Goal: Task Accomplishment & Management: Complete application form

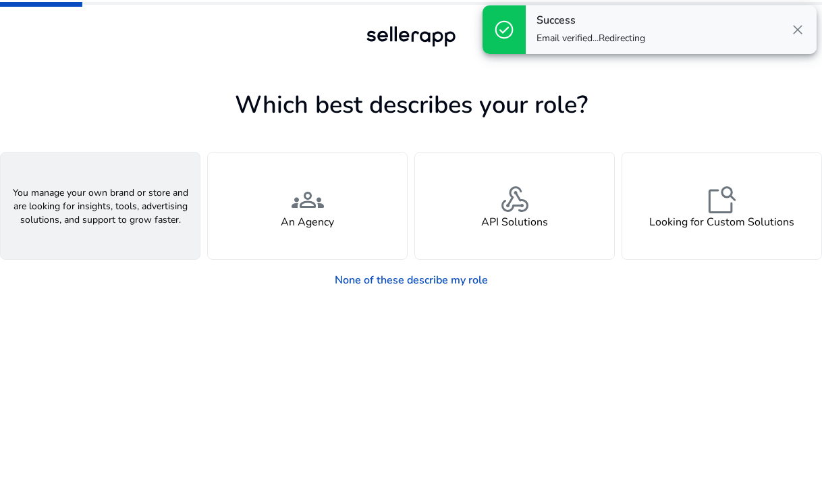
click at [48, 224] on div "person A Seller" at bounding box center [100, 206] width 199 height 107
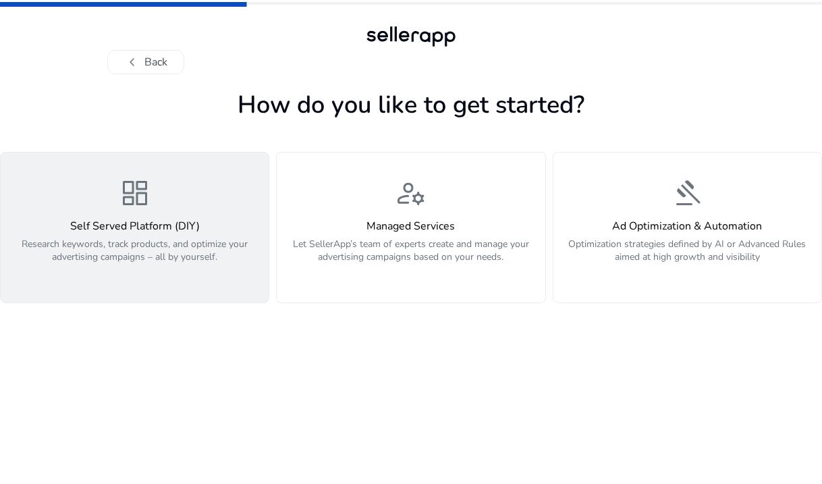
click at [184, 240] on p "Research keywords, track products, and optimize your advertising campaigns – al…" at bounding box center [135, 258] width 252 height 41
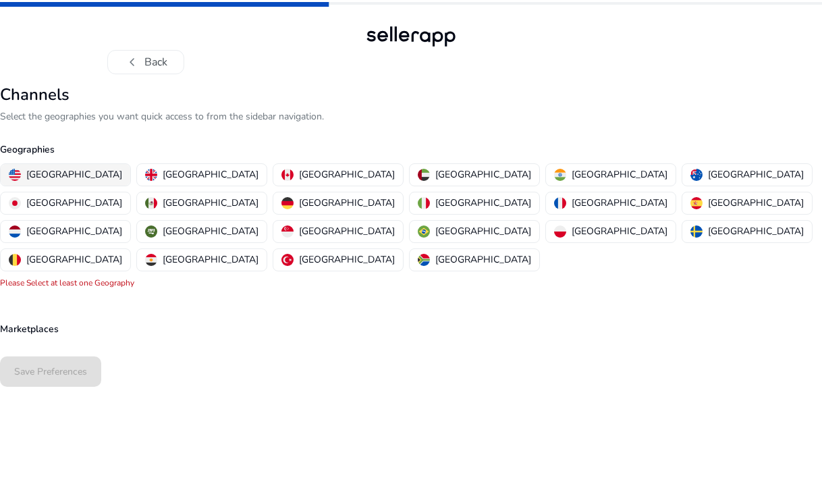
click at [55, 169] on p "[GEOGRAPHIC_DATA]" at bounding box center [74, 174] width 96 height 14
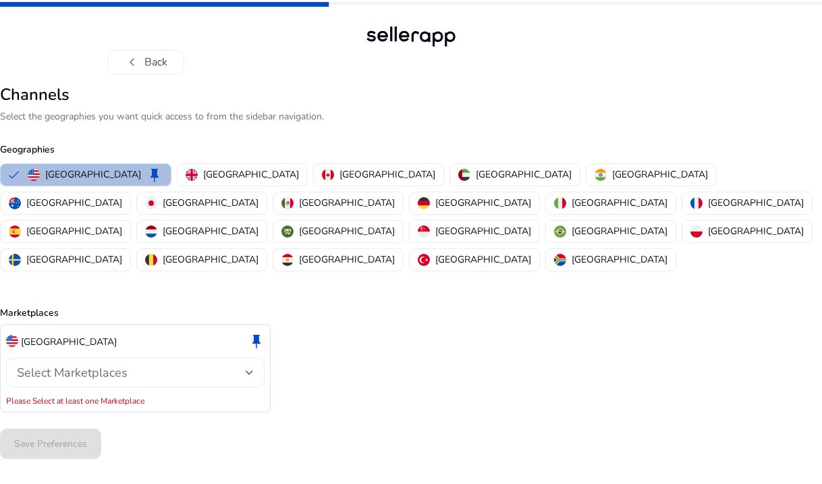
click at [107, 365] on span "Select Marketplaces" at bounding box center [72, 373] width 111 height 16
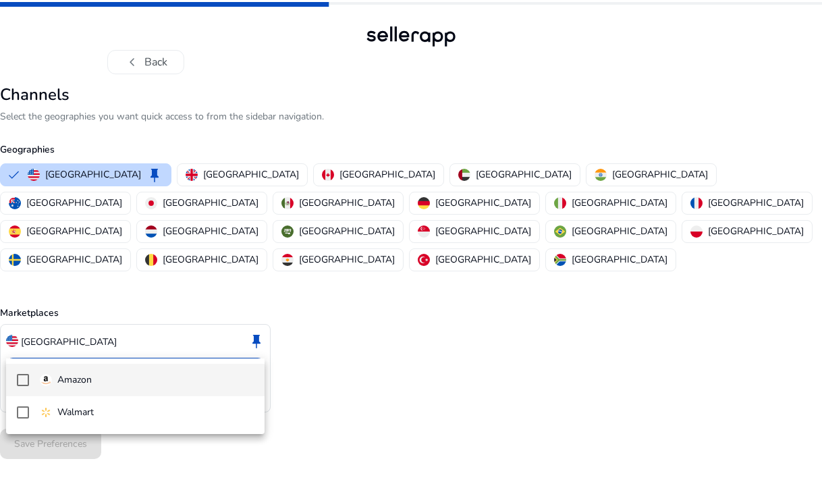
click at [132, 383] on span "Amazon" at bounding box center [147, 380] width 214 height 15
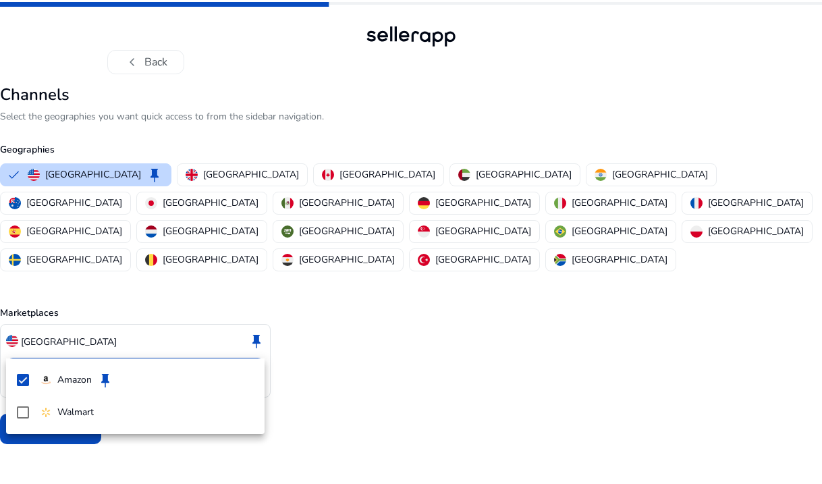
click at [88, 462] on div at bounding box center [411, 242] width 822 height 484
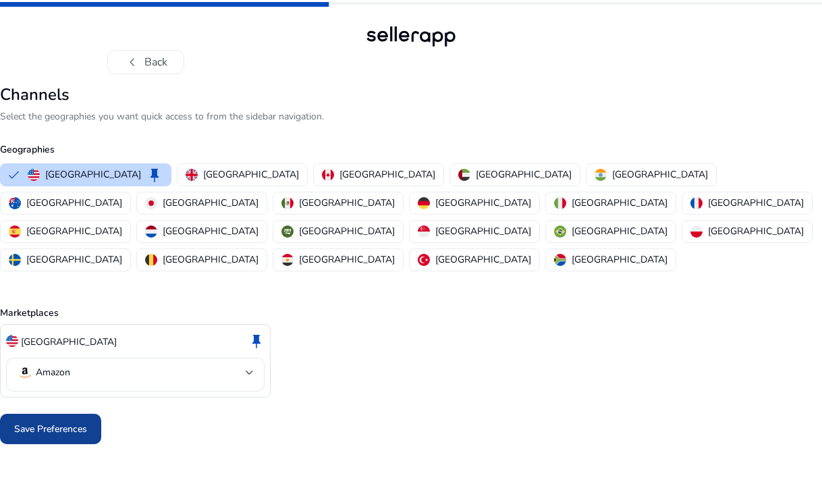
click at [48, 422] on span "Save Preferences" at bounding box center [50, 429] width 73 height 14
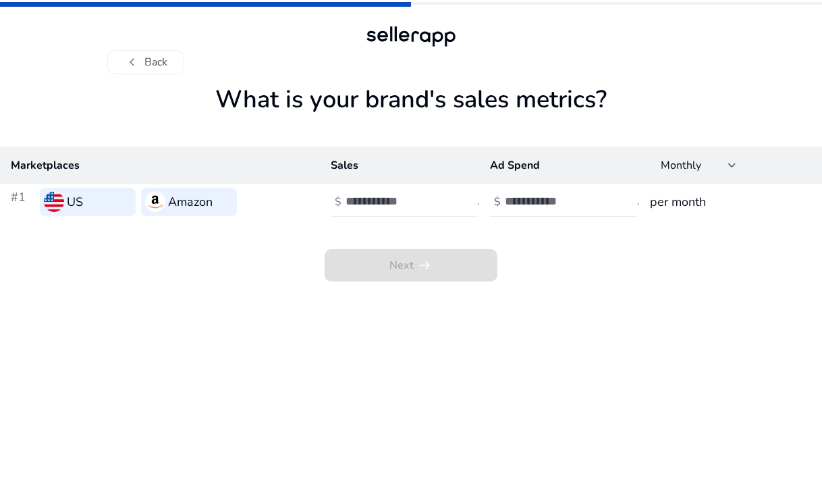
click at [381, 206] on input "number" at bounding box center [391, 201] width 91 height 15
click at [392, 190] on div at bounding box center [407, 202] width 122 height 30
click at [383, 207] on input "number" at bounding box center [391, 201] width 91 height 15
click at [708, 197] on h3 "per month" at bounding box center [730, 201] width 161 height 19
click at [707, 165] on div "Monthly" at bounding box center [695, 165] width 68 height 15
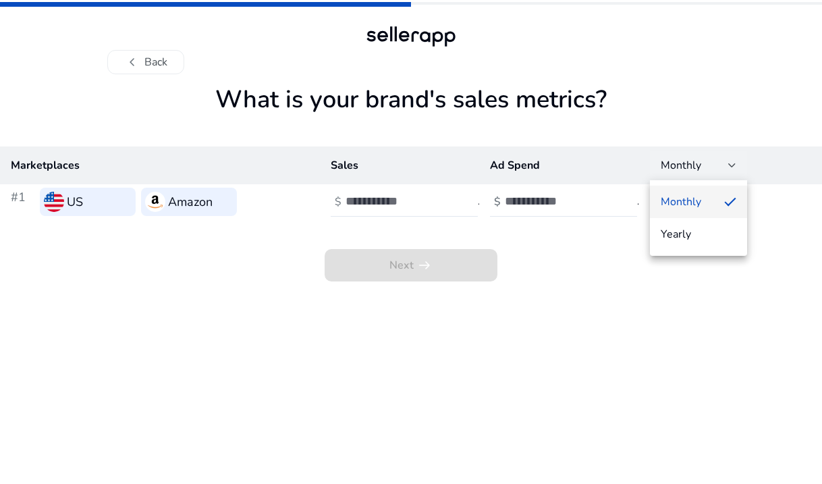
click at [712, 196] on span "Monthly" at bounding box center [687, 201] width 53 height 15
click at [364, 200] on input "number" at bounding box center [391, 201] width 91 height 15
click at [439, 283] on app-sales-metrics "What is your brand's sales metrics? Marketplaces Sales Ad Spend Monthly #1 US A…" at bounding box center [411, 284] width 822 height 399
click at [382, 209] on input "number" at bounding box center [391, 201] width 91 height 15
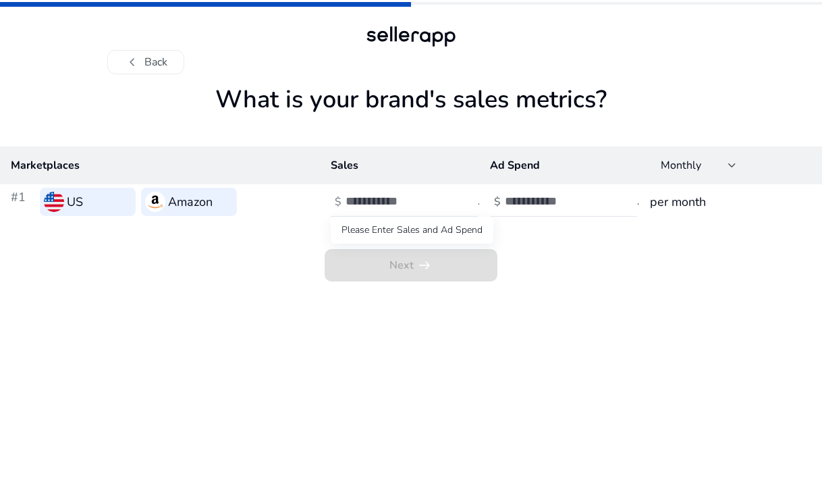
click at [379, 252] on span "Next arrow_right_alt" at bounding box center [411, 265] width 173 height 32
click at [414, 281] on span "Next arrow_right_alt" at bounding box center [411, 265] width 173 height 32
click at [414, 277] on span "Next arrow_right_alt" at bounding box center [411, 265] width 173 height 32
click at [532, 203] on input "number" at bounding box center [550, 201] width 91 height 15
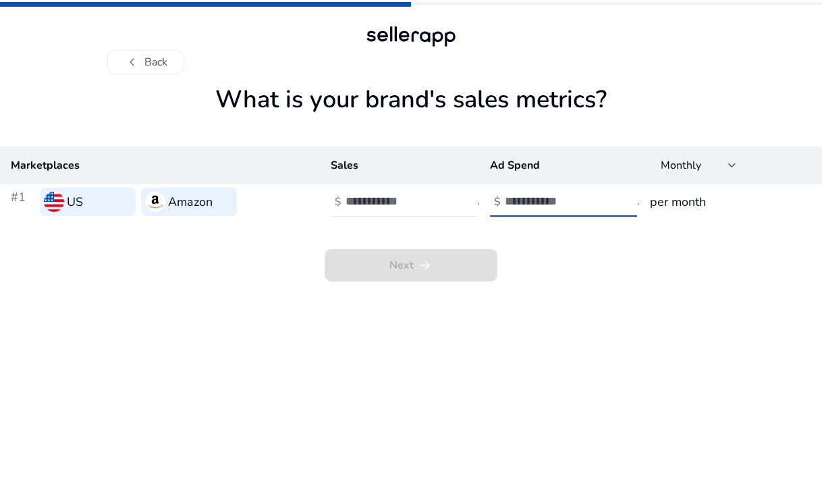
type input "*"
click at [361, 209] on input "number" at bounding box center [391, 201] width 91 height 15
click at [362, 209] on input "number" at bounding box center [391, 201] width 91 height 15
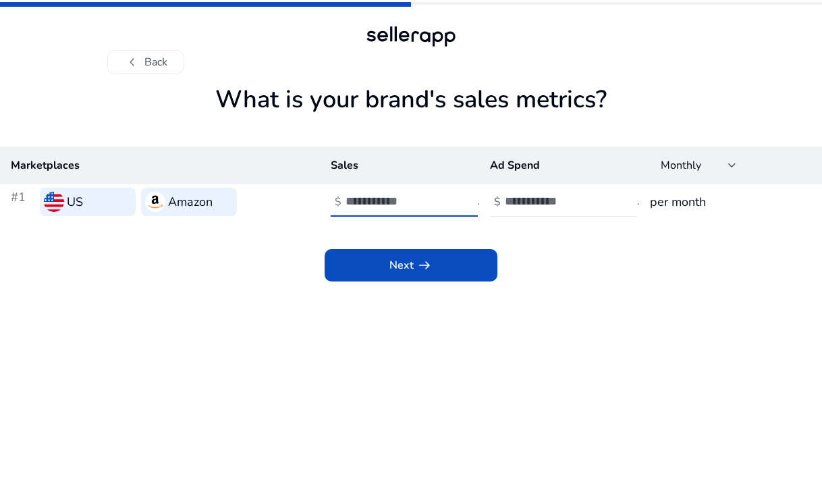
type input "*"
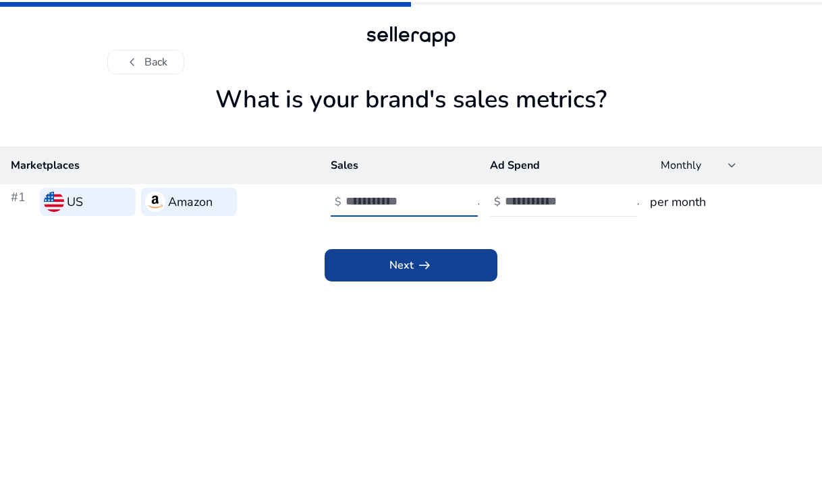
type input "**"
click at [416, 275] on span at bounding box center [411, 265] width 173 height 32
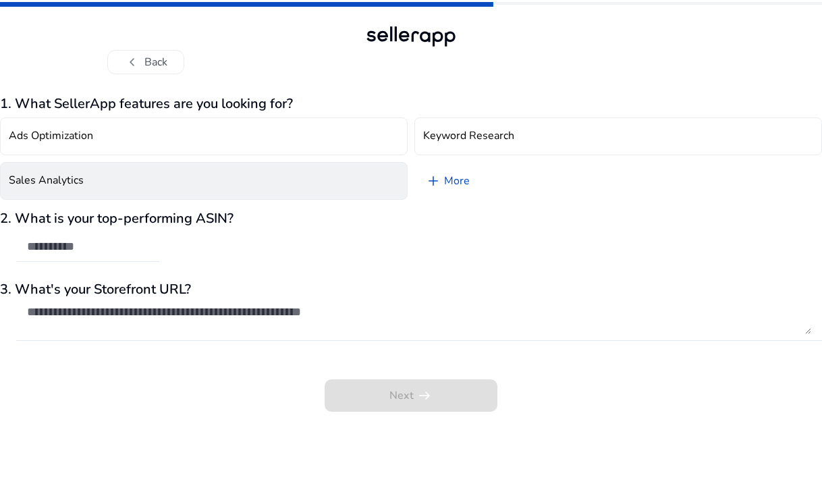
click at [296, 192] on button "Sales Analytics" at bounding box center [204, 181] width 408 height 38
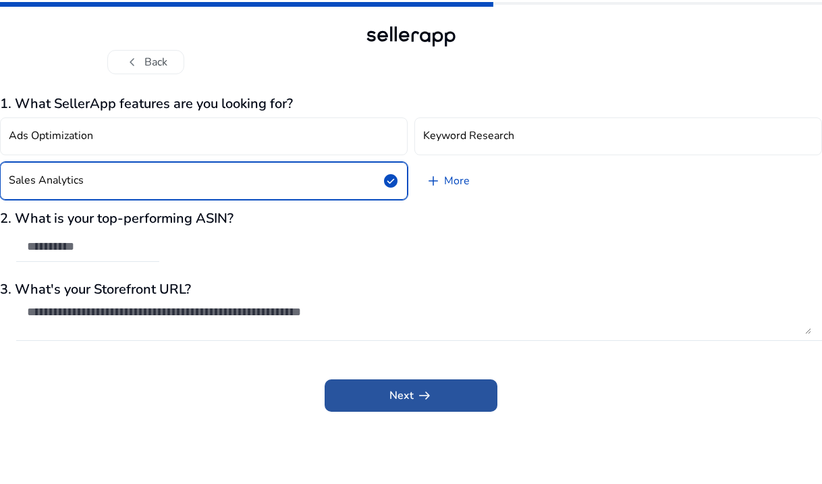
click at [409, 408] on span at bounding box center [411, 395] width 173 height 32
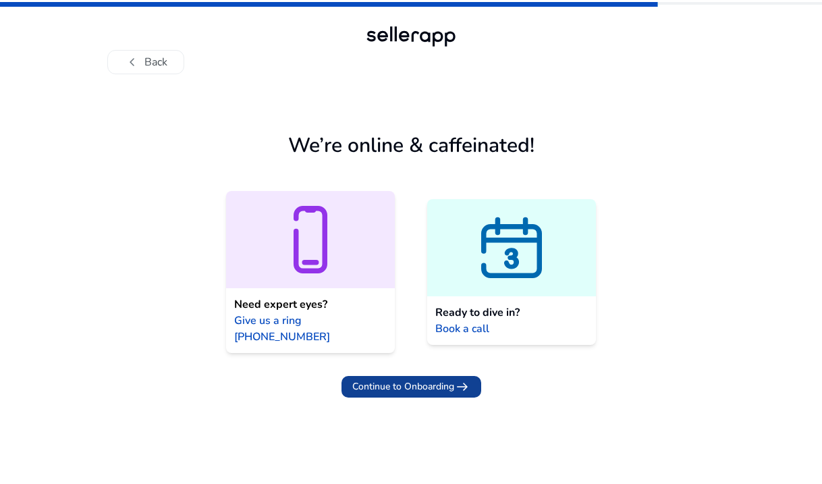
click at [418, 379] on span "Continue to Onboarding" at bounding box center [403, 386] width 102 height 14
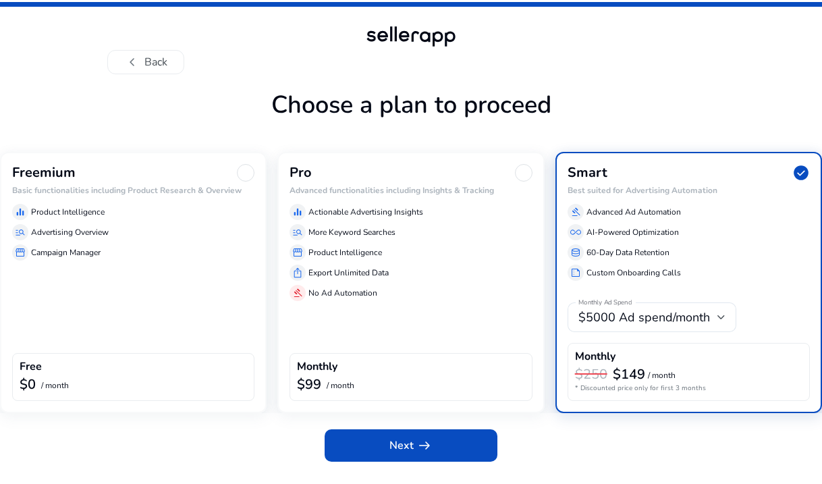
click at [500, 210] on div "equalizer Actionable Advertising Insights" at bounding box center [411, 212] width 242 height 16
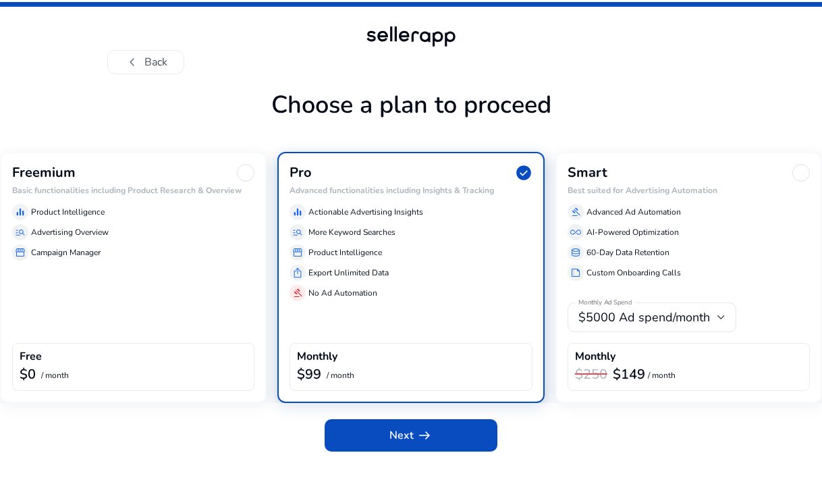
click at [133, 173] on div "Freemium" at bounding box center [133, 173] width 242 height 18
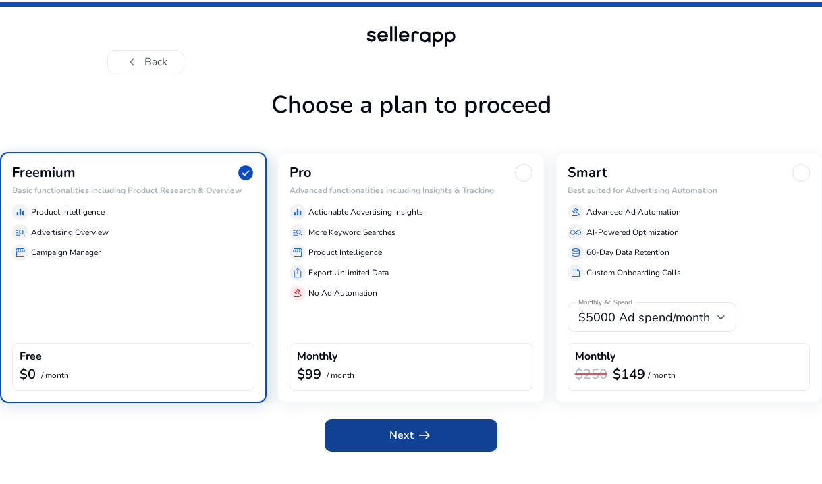
click at [421, 447] on span at bounding box center [411, 435] width 173 height 32
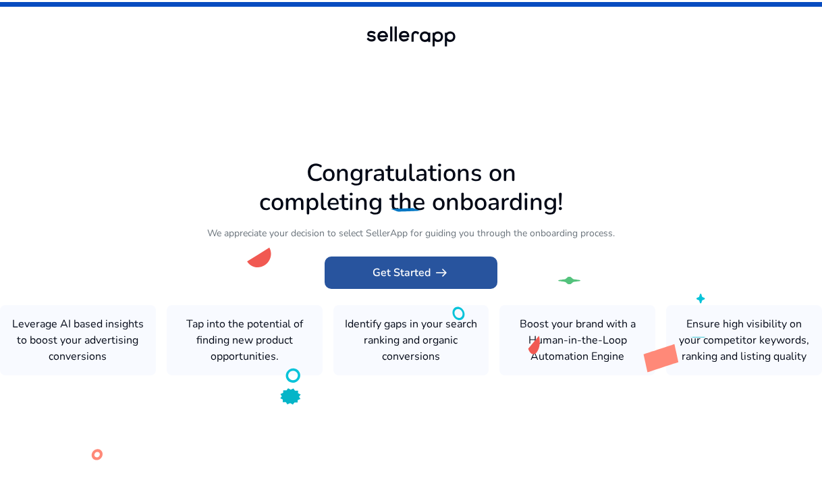
click at [439, 279] on span "arrow_right_alt" at bounding box center [441, 273] width 16 height 16
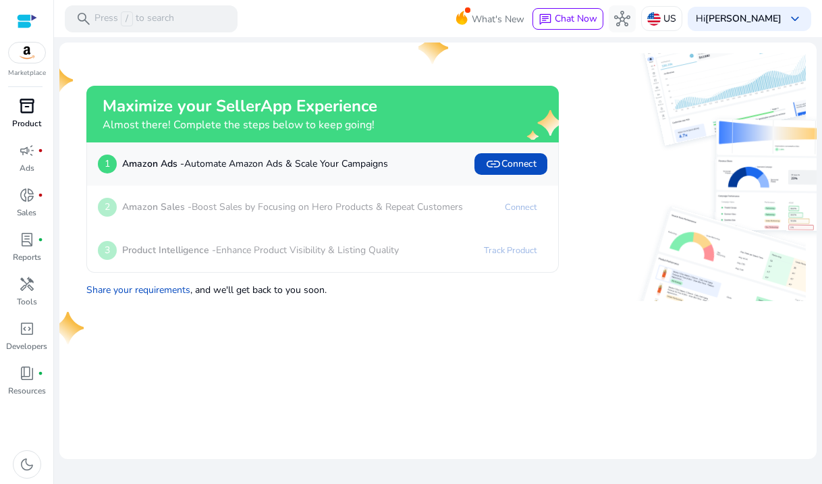
click at [18, 119] on p "Product" at bounding box center [26, 123] width 29 height 12
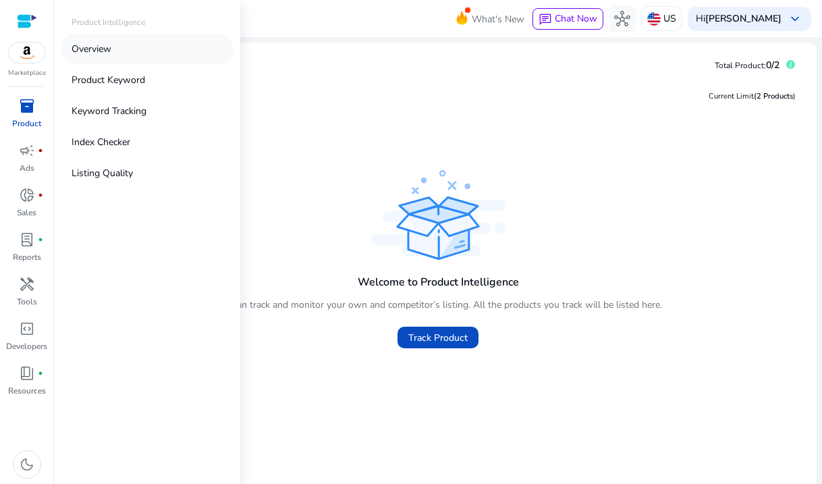
click at [106, 45] on p "Overview" at bounding box center [92, 49] width 40 height 14
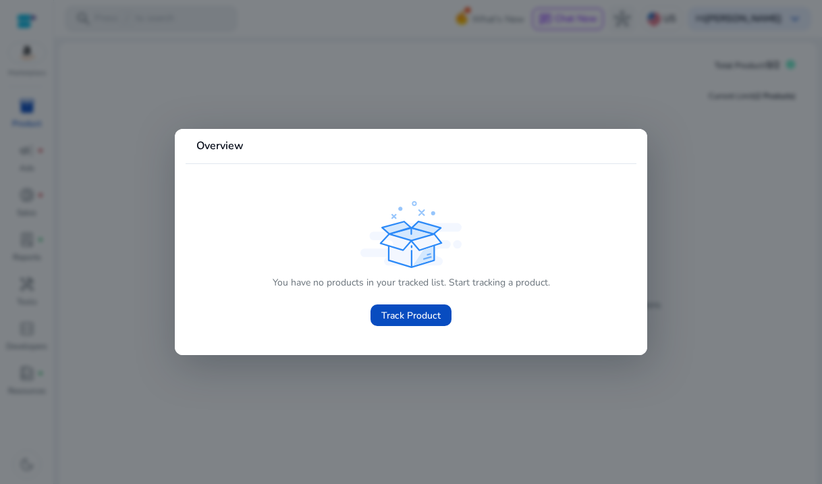
click at [676, 179] on div at bounding box center [411, 242] width 822 height 484
